Goal: Transaction & Acquisition: Purchase product/service

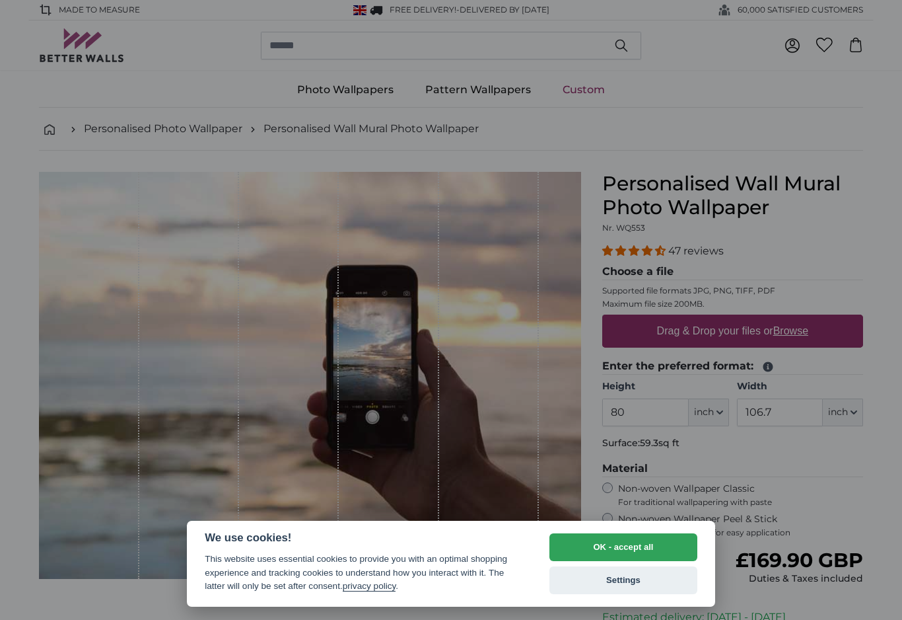
click at [630, 549] on button "OK - accept all" at bounding box center [624, 547] width 148 height 28
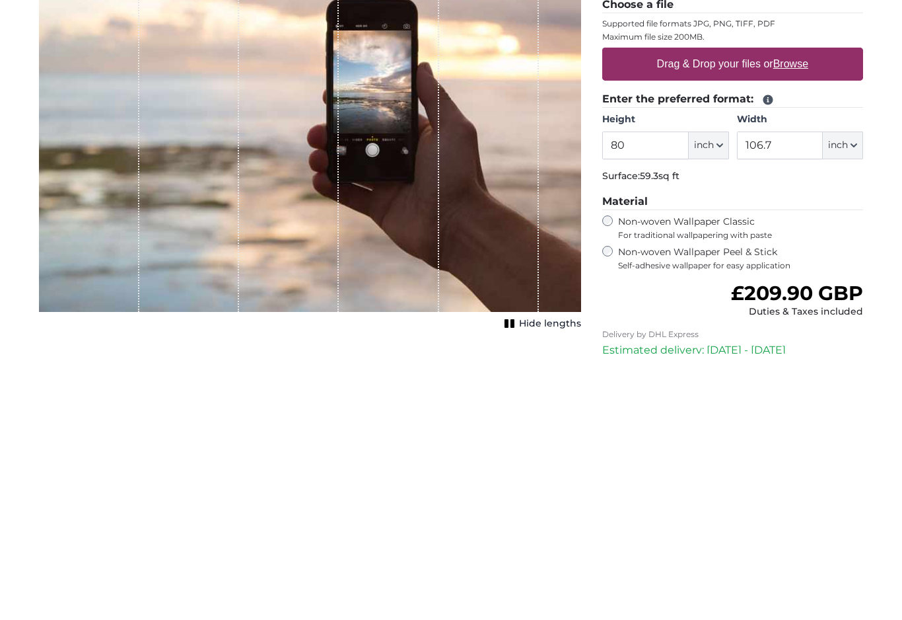
scroll to position [267, 0]
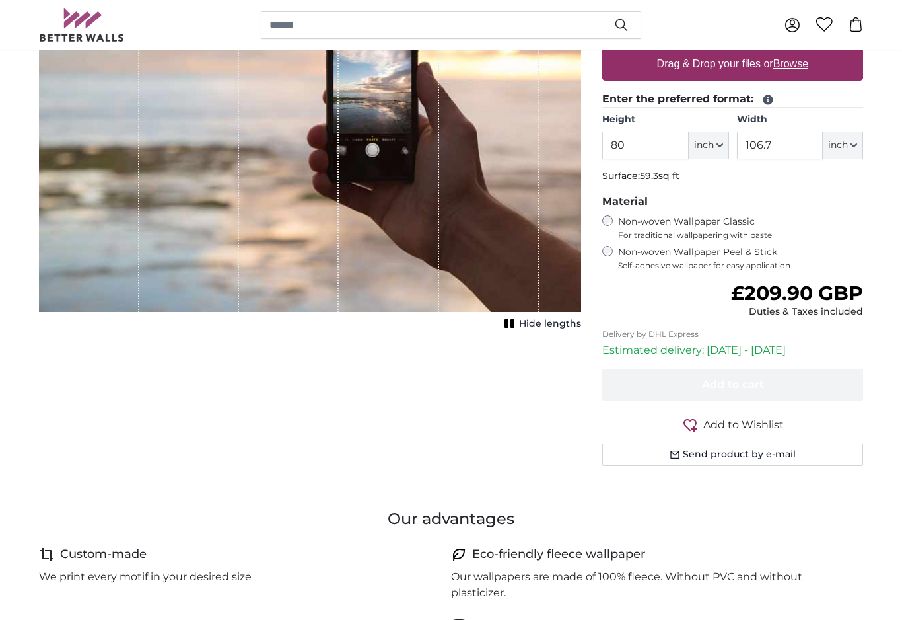
click at [713, 149] on span "inch" at bounding box center [704, 145] width 20 height 13
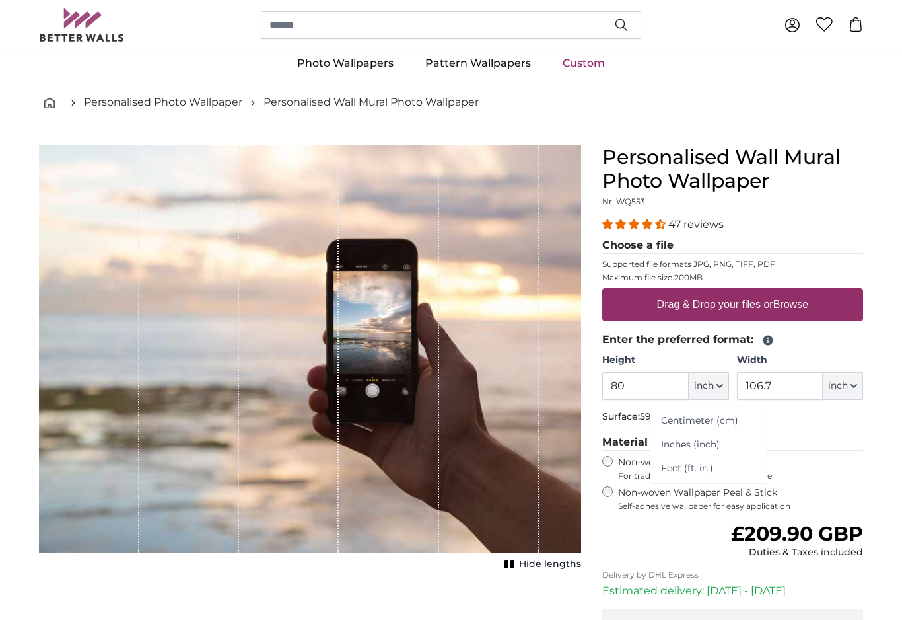
scroll to position [0, 0]
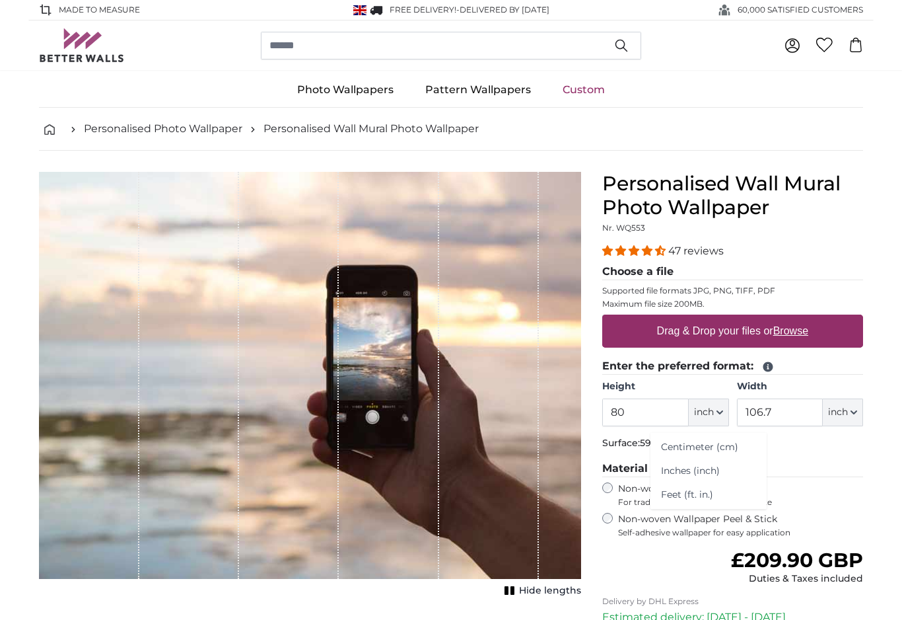
click at [713, 409] on span "inch" at bounding box center [704, 412] width 20 height 13
click at [621, 415] on input "80" at bounding box center [645, 412] width 86 height 28
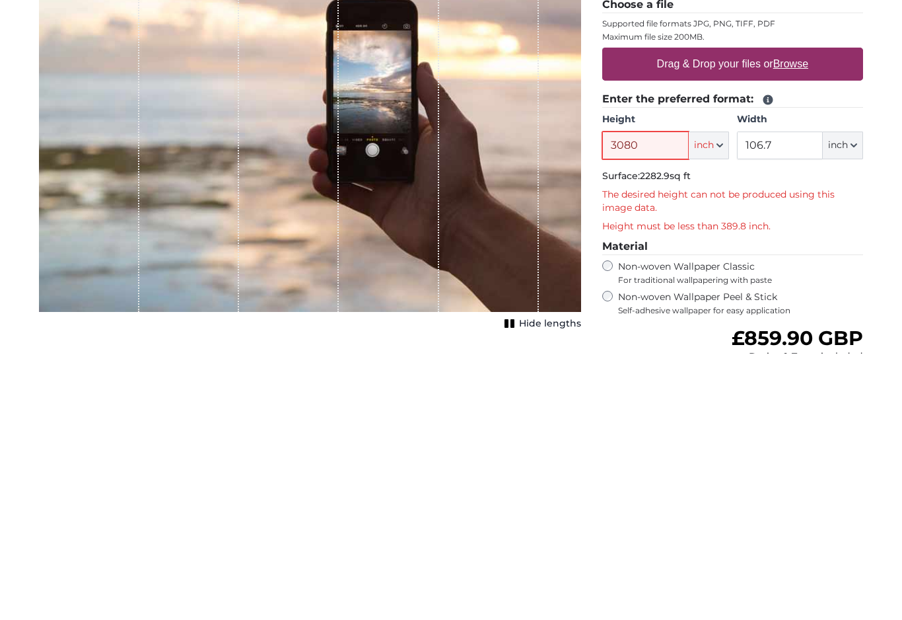
type input "3080"
click at [800, 398] on input "106.7" at bounding box center [780, 412] width 86 height 28
type input "1"
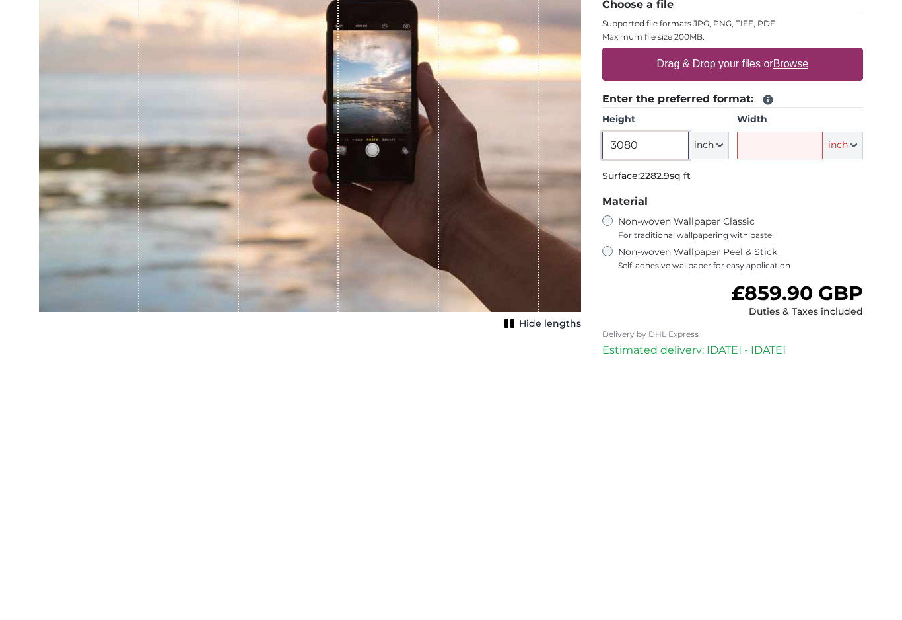
click at [662, 398] on input "3080" at bounding box center [645, 412] width 86 height 28
type input "30"
click at [765, 398] on input "Width" at bounding box center [780, 412] width 86 height 28
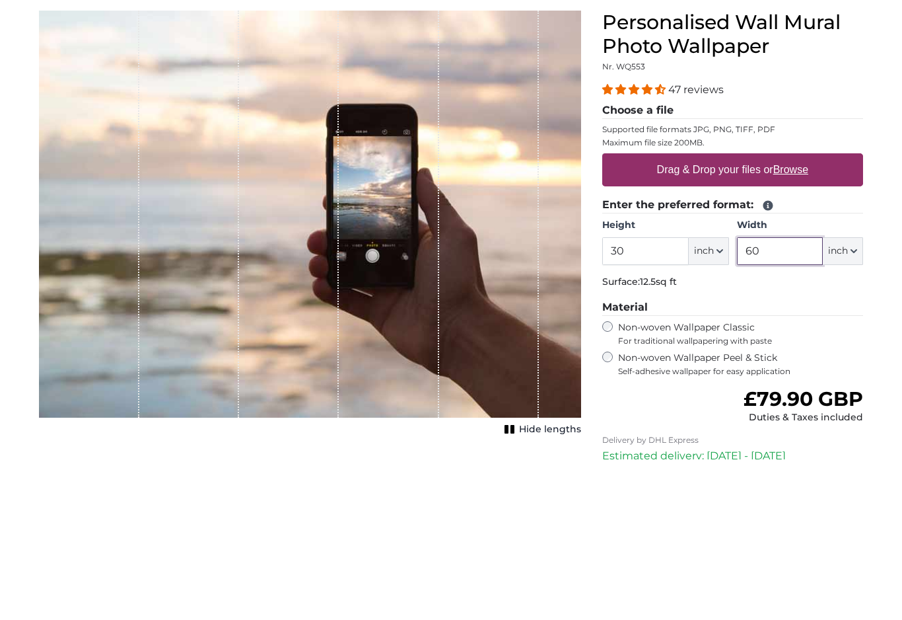
type input "60"
click at [680, 318] on label "Drag & Drop your files or Browse" at bounding box center [733, 331] width 162 height 26
click at [680, 314] on input "Drag & Drop your files or Browse" at bounding box center [732, 316] width 261 height 4
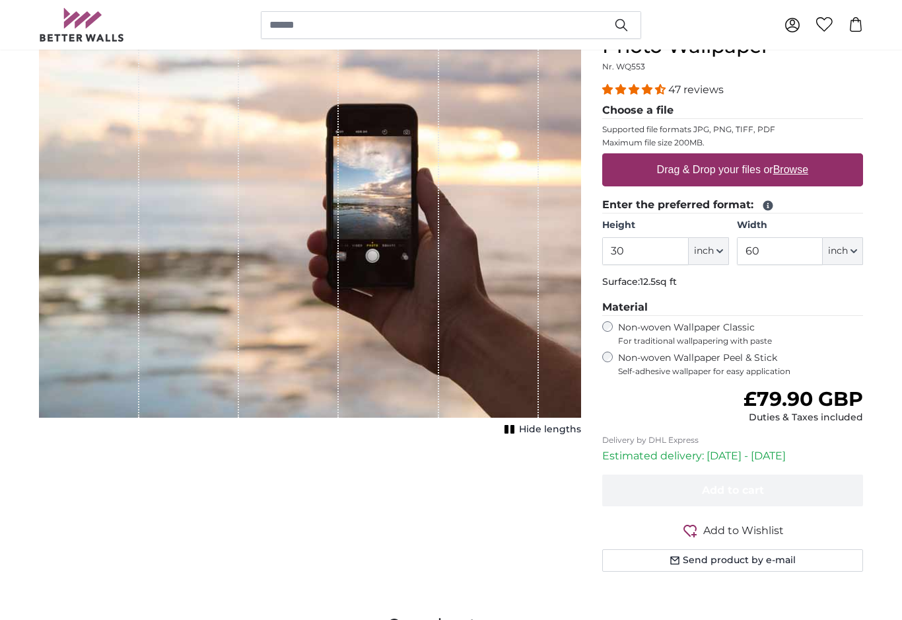
type input "**********"
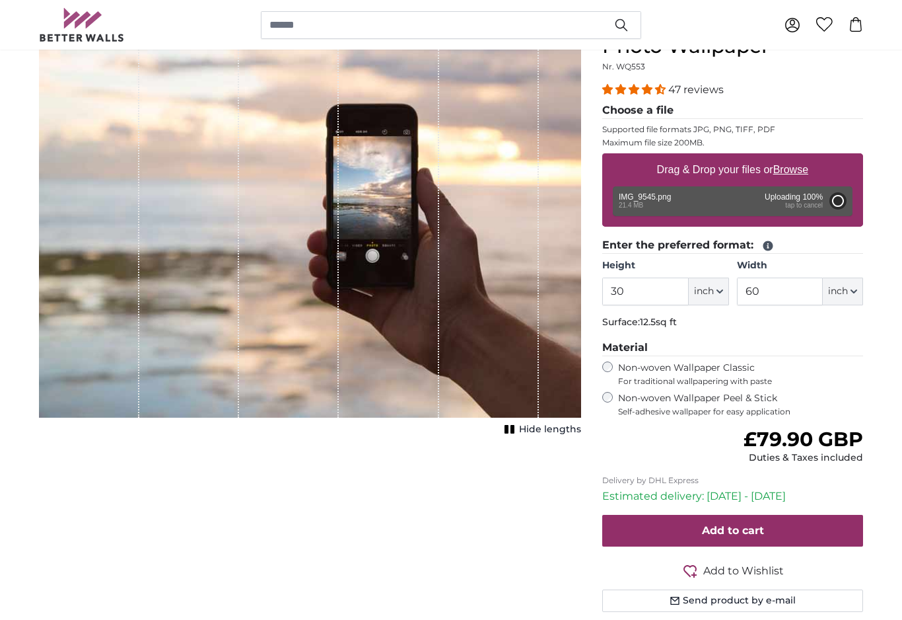
type input "64.2"
type input "85.4"
